Goal: Task Accomplishment & Management: Use online tool/utility

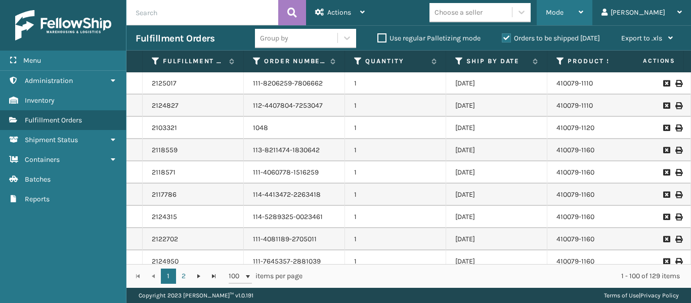
click at [564, 13] on span "Mode" at bounding box center [555, 12] width 18 height 9
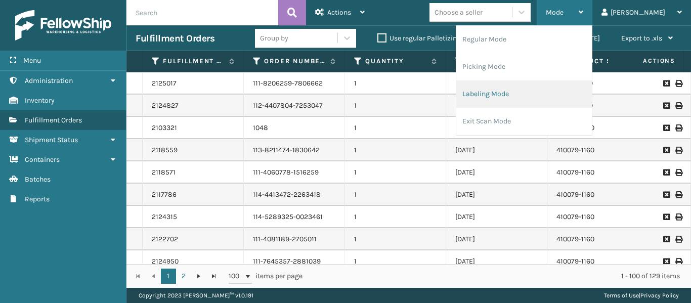
click at [520, 90] on li "Labeling Mode" at bounding box center [525, 93] width 136 height 27
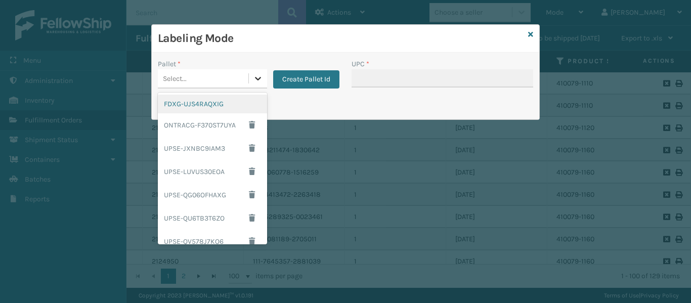
click at [257, 76] on icon at bounding box center [258, 78] width 10 height 10
click at [182, 101] on div "FDXG-UJS4RAQXIG" at bounding box center [212, 104] width 109 height 19
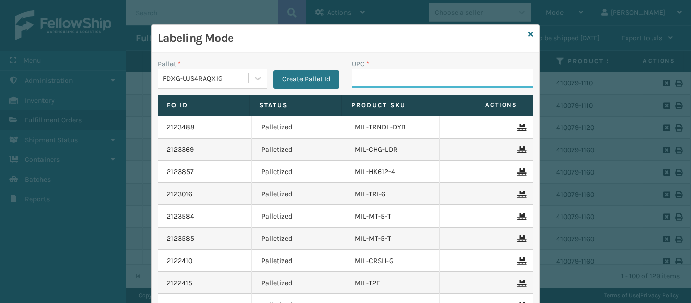
click at [381, 77] on input "UPC *" at bounding box center [443, 78] width 182 height 18
type input "840985126483"
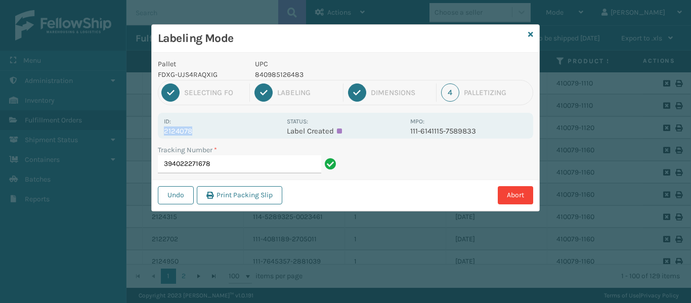
drag, startPoint x: 207, startPoint y: 132, endPoint x: 158, endPoint y: 137, distance: 48.9
click at [159, 137] on div "Id: 2124078 Status: Label Created MPO: 111-6141115-7589833" at bounding box center [346, 126] width 376 height 26
copy p "2124078"
click at [531, 34] on icon at bounding box center [530, 34] width 5 height 7
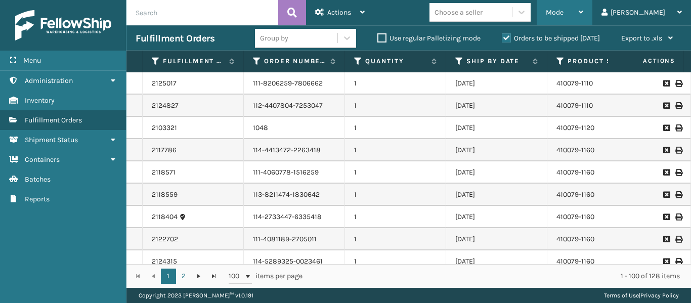
click at [593, 13] on div "Mode Regular Mode Picking Mode Labeling Mode Exit Scan Mode" at bounding box center [565, 12] width 56 height 25
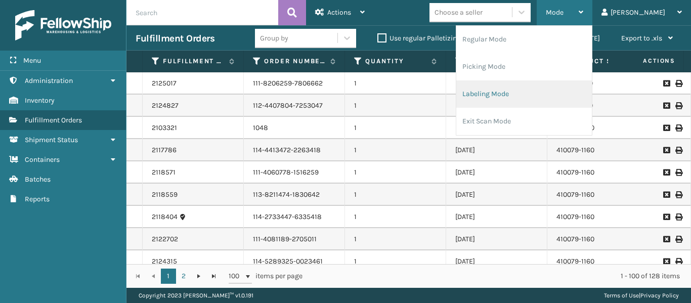
click at [535, 91] on li "Labeling Mode" at bounding box center [525, 93] width 136 height 27
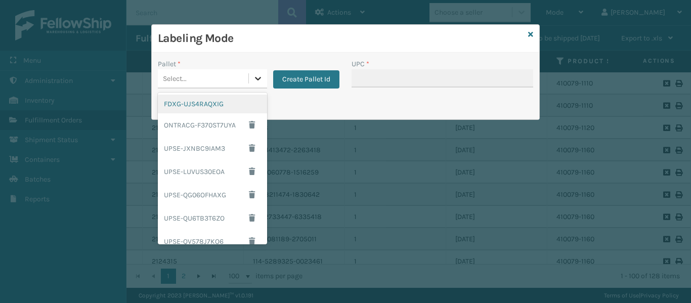
click at [255, 77] on icon at bounding box center [258, 78] width 10 height 10
click at [211, 104] on div "FDXG-UJS4RAQXIG" at bounding box center [212, 104] width 109 height 19
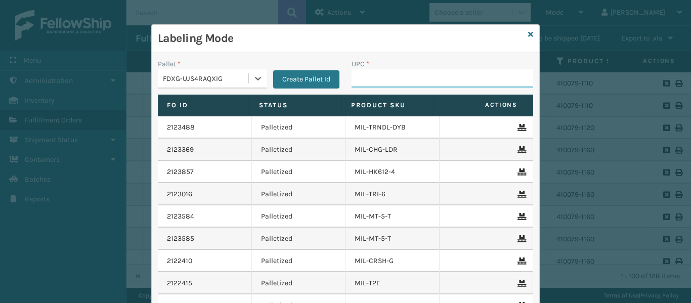
click at [383, 77] on input "UPC *" at bounding box center [443, 78] width 182 height 18
type input "8409851264"
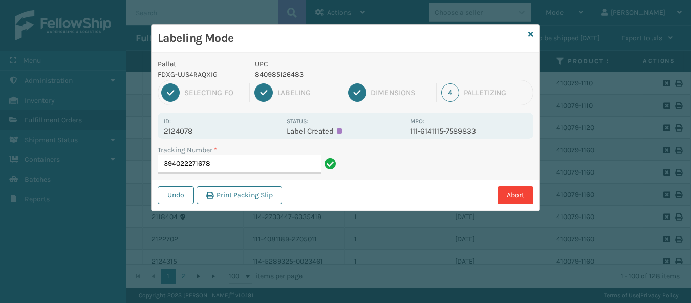
click at [200, 128] on p "2124078" at bounding box center [222, 131] width 117 height 9
click at [201, 129] on p "2124078" at bounding box center [222, 131] width 117 height 9
drag, startPoint x: 200, startPoint y: 130, endPoint x: 158, endPoint y: 131, distance: 42.5
click at [158, 131] on div "Id: 2124078 Status: Label Created MPO: 111-6141115-7589833" at bounding box center [346, 126] width 376 height 26
click at [240, 195] on button "Print Packing Slip" at bounding box center [240, 195] width 86 height 18
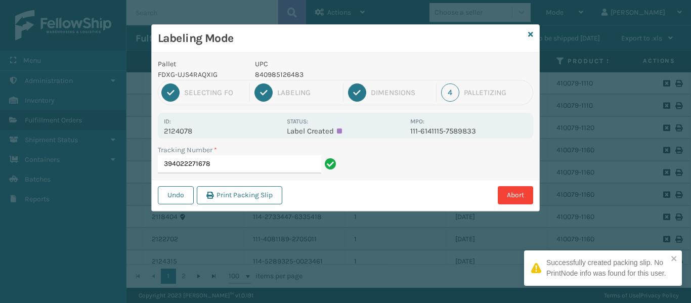
click at [598, 266] on div "Successfully created packing slip. No PrintNode info was found for this user." at bounding box center [607, 268] width 121 height 21
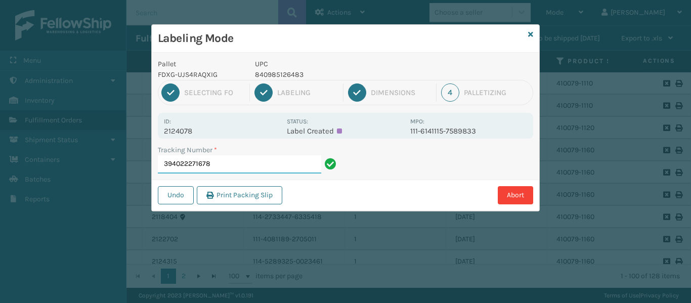
drag, startPoint x: 227, startPoint y: 165, endPoint x: 218, endPoint y: 161, distance: 10.0
click at [218, 161] on input "394022271678" at bounding box center [239, 164] width 163 height 18
click at [177, 194] on button "Undo" at bounding box center [176, 195] width 36 height 18
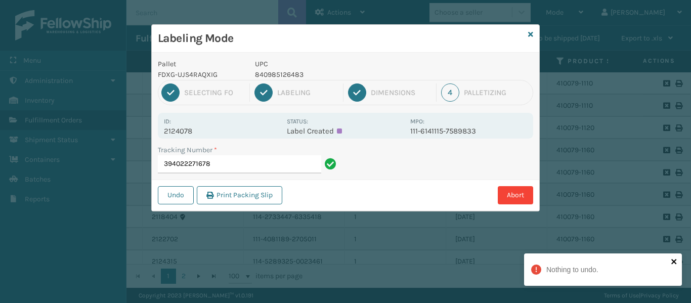
click at [674, 261] on icon "close" at bounding box center [674, 261] width 5 height 5
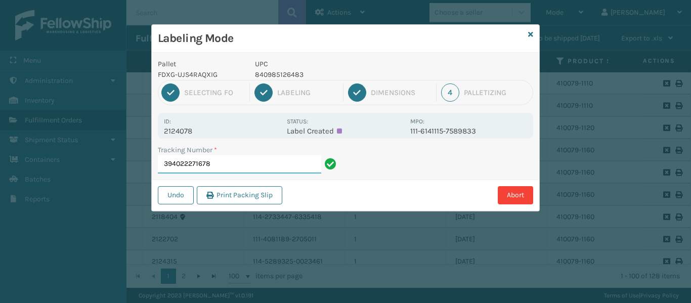
click at [253, 158] on input "394022271678" at bounding box center [239, 164] width 163 height 18
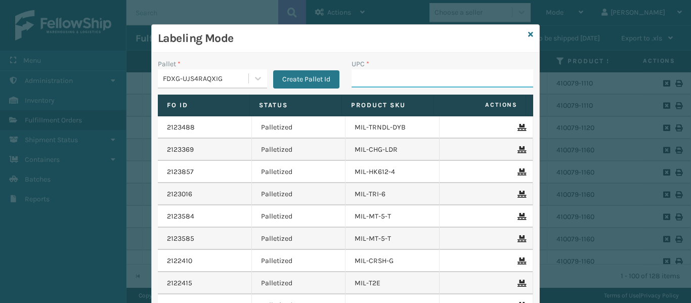
click at [365, 77] on input "UPC *" at bounding box center [443, 78] width 182 height 18
click at [365, 75] on input "UPC *" at bounding box center [443, 78] width 182 height 18
type input "840985126483"
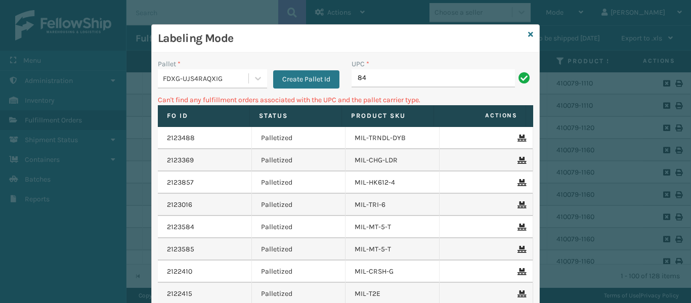
type input "8"
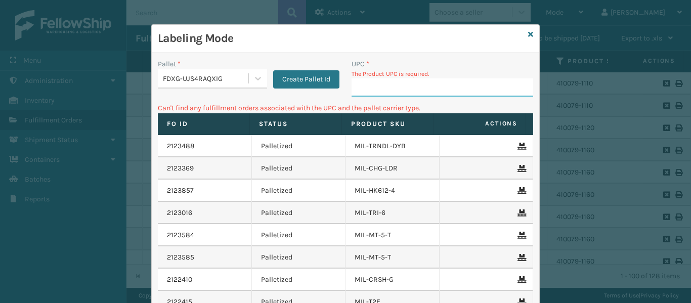
click at [398, 88] on input "UPC *" at bounding box center [443, 87] width 182 height 18
type input "84098512045"
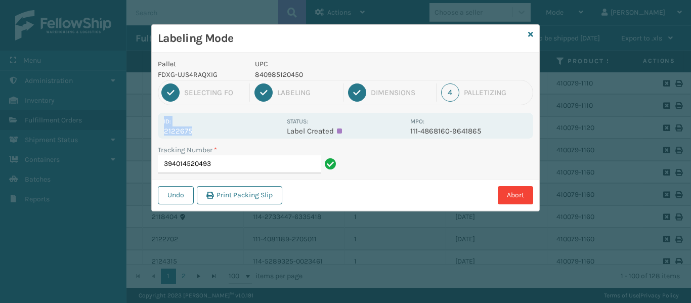
drag, startPoint x: 207, startPoint y: 128, endPoint x: 158, endPoint y: 124, distance: 48.8
click at [158, 124] on div "Id: 2122675 Status: Label Created MPO: 111-4868160-9641865" at bounding box center [346, 126] width 376 height 26
click at [179, 131] on p "2122675" at bounding box center [222, 131] width 117 height 9
drag, startPoint x: 210, startPoint y: 132, endPoint x: 159, endPoint y: 132, distance: 50.6
click at [159, 132] on div "Id: 2122675 Status: Label Created MPO: 111-4868160-9641865" at bounding box center [346, 126] width 376 height 26
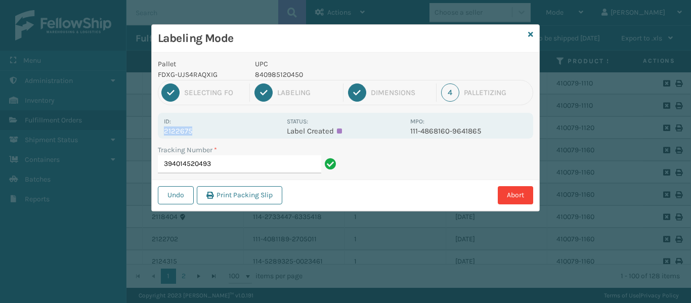
copy p "2122675"
click at [239, 169] on input "394014520493" at bounding box center [239, 164] width 163 height 18
click at [239, 168] on input "394014520493" at bounding box center [239, 164] width 163 height 18
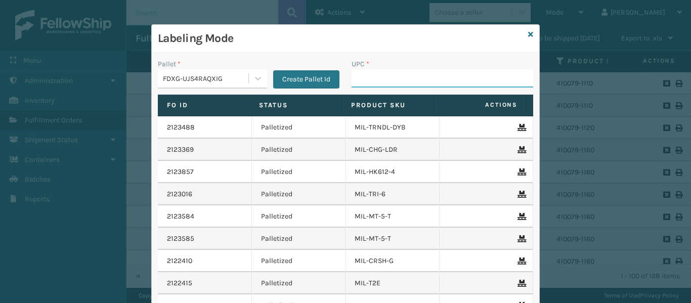
click at [374, 76] on input "UPC *" at bounding box center [443, 78] width 182 height 18
type input "840985121"
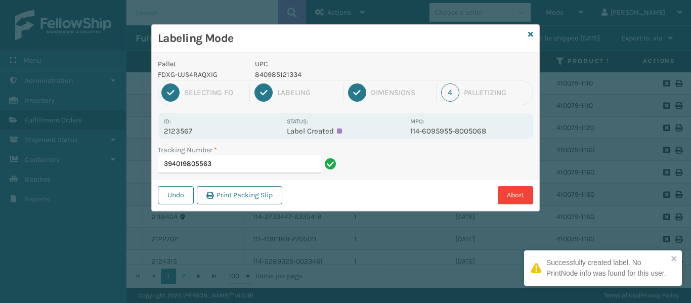
click at [240, 132] on p "2123567" at bounding box center [222, 131] width 117 height 9
drag, startPoint x: 202, startPoint y: 128, endPoint x: 160, endPoint y: 129, distance: 42.5
click at [160, 129] on div "Id: 2123567 Status: Label Created MPO: 114-6095955-8005068" at bounding box center [346, 126] width 376 height 26
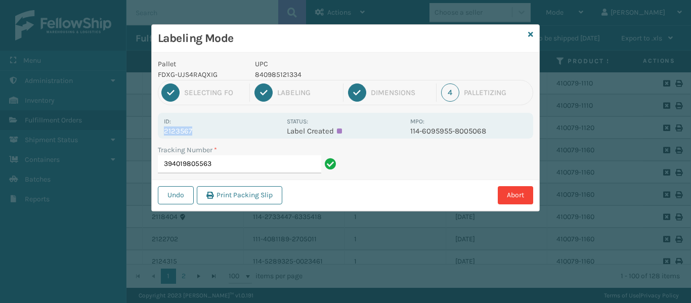
copy p "2123567"
click at [228, 162] on input "394019805563" at bounding box center [239, 164] width 163 height 18
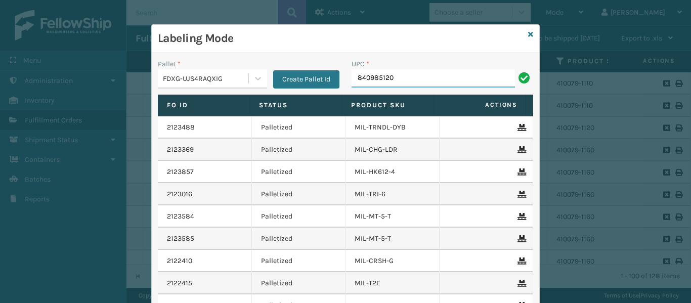
type input "8409851204"
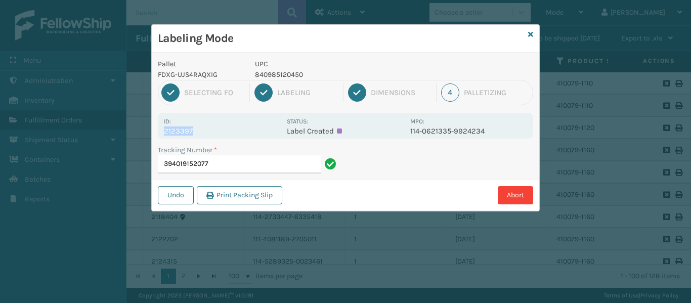
drag, startPoint x: 206, startPoint y: 130, endPoint x: 159, endPoint y: 127, distance: 47.2
click at [159, 127] on div "Id: 2123397 Status: Label Created MPO: 114-0621335-9924234" at bounding box center [346, 126] width 376 height 26
copy p "2123397"
click at [259, 168] on input "394019152077" at bounding box center [239, 164] width 163 height 18
